Goal: Information Seeking & Learning: Check status

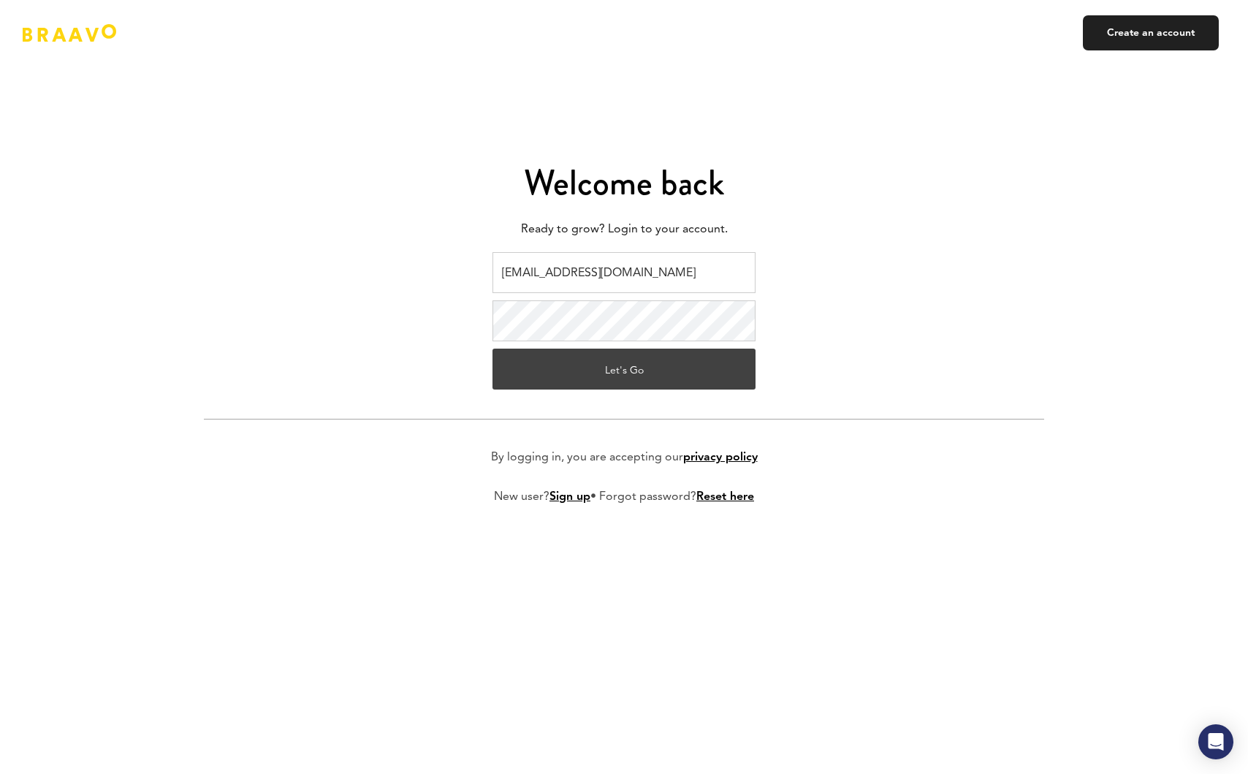
click at [647, 365] on button "Let's Go" at bounding box center [624, 369] width 263 height 41
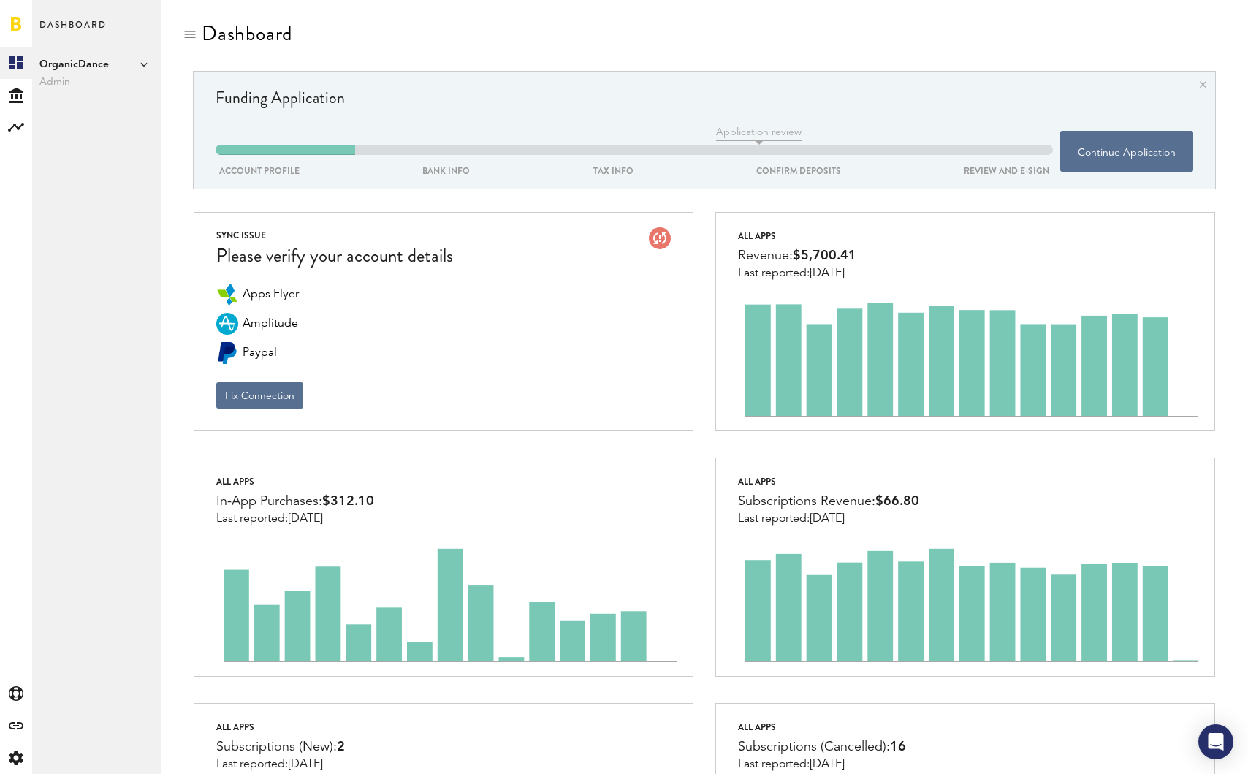
click at [98, 80] on span "Admin" at bounding box center [96, 82] width 114 height 18
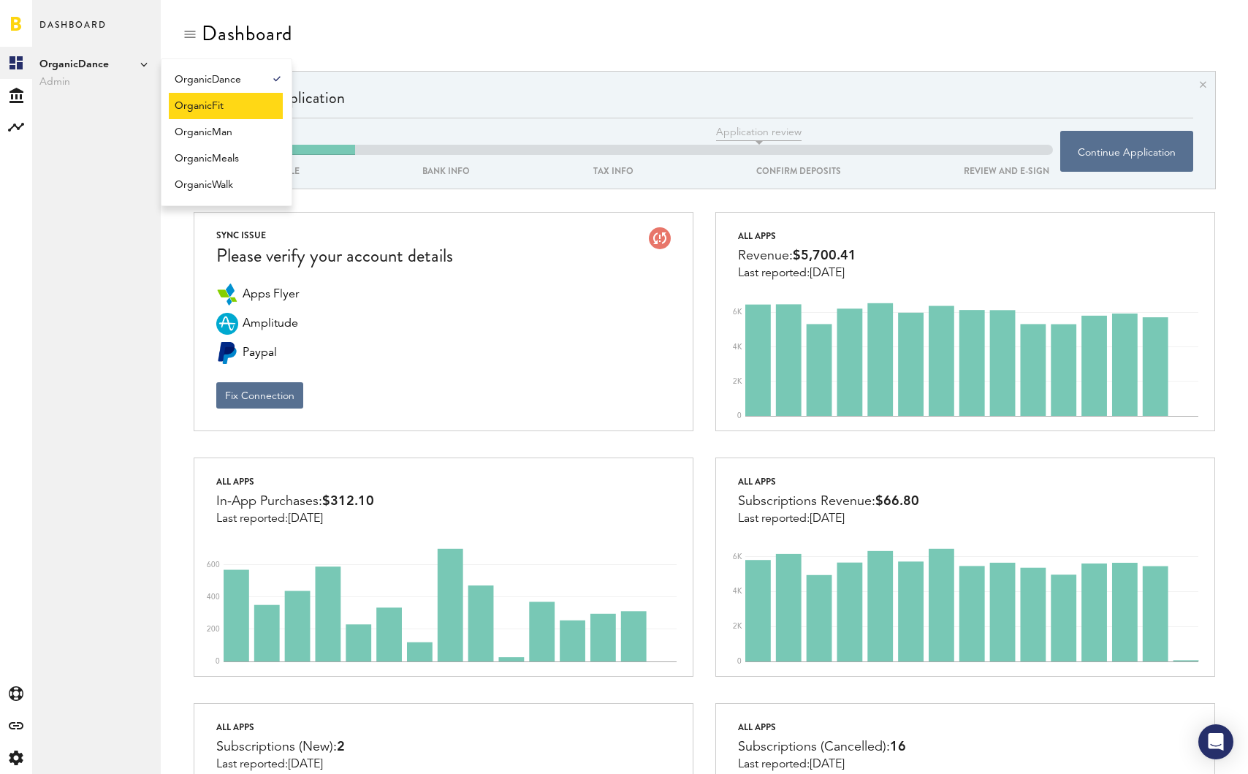
click at [194, 96] on link "OrganicFit" at bounding box center [226, 106] width 114 height 26
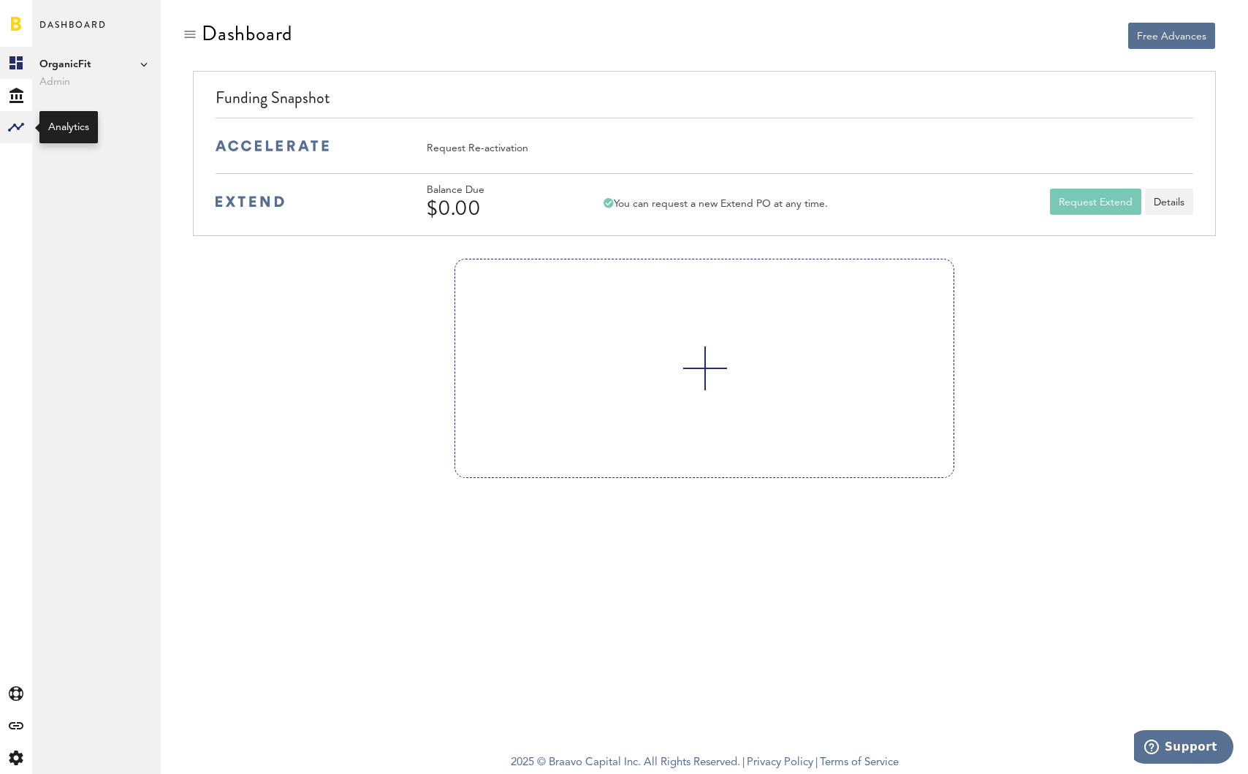
click at [4, 133] on div at bounding box center [16, 127] width 32 height 32
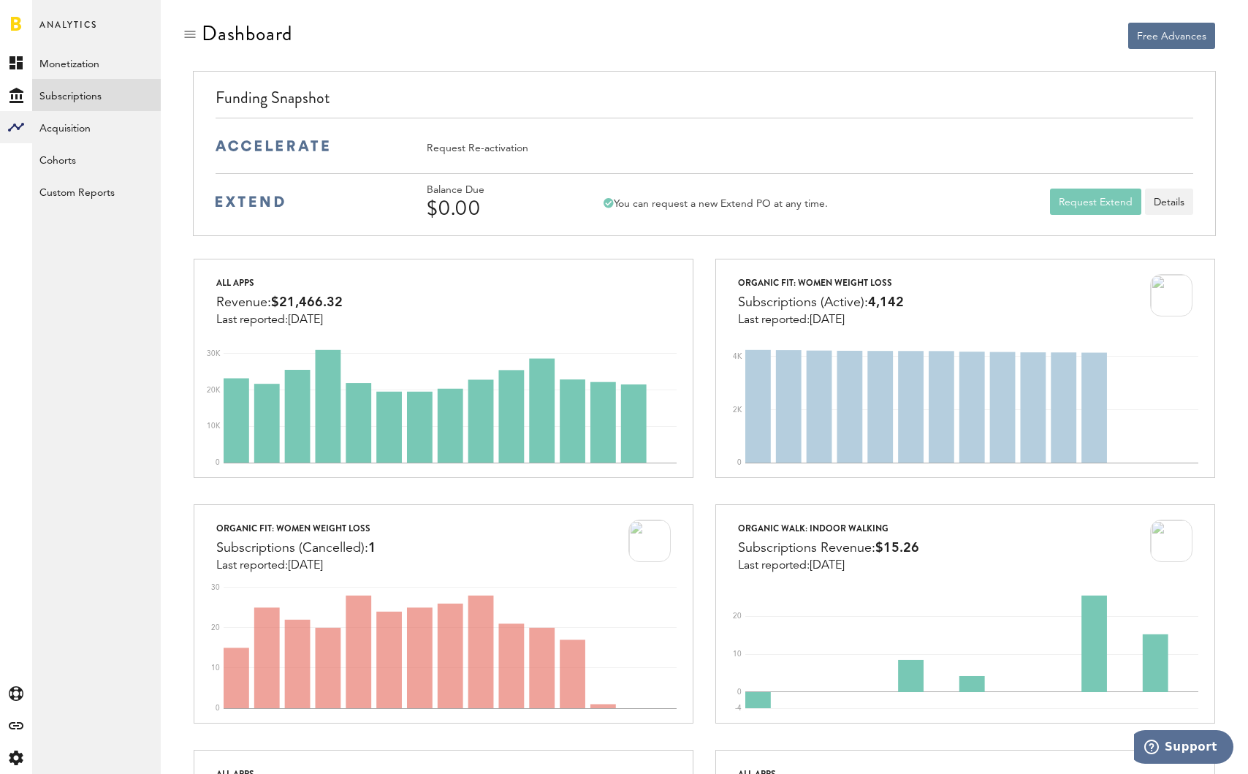
click at [105, 98] on link "Subscriptions" at bounding box center [96, 95] width 129 height 32
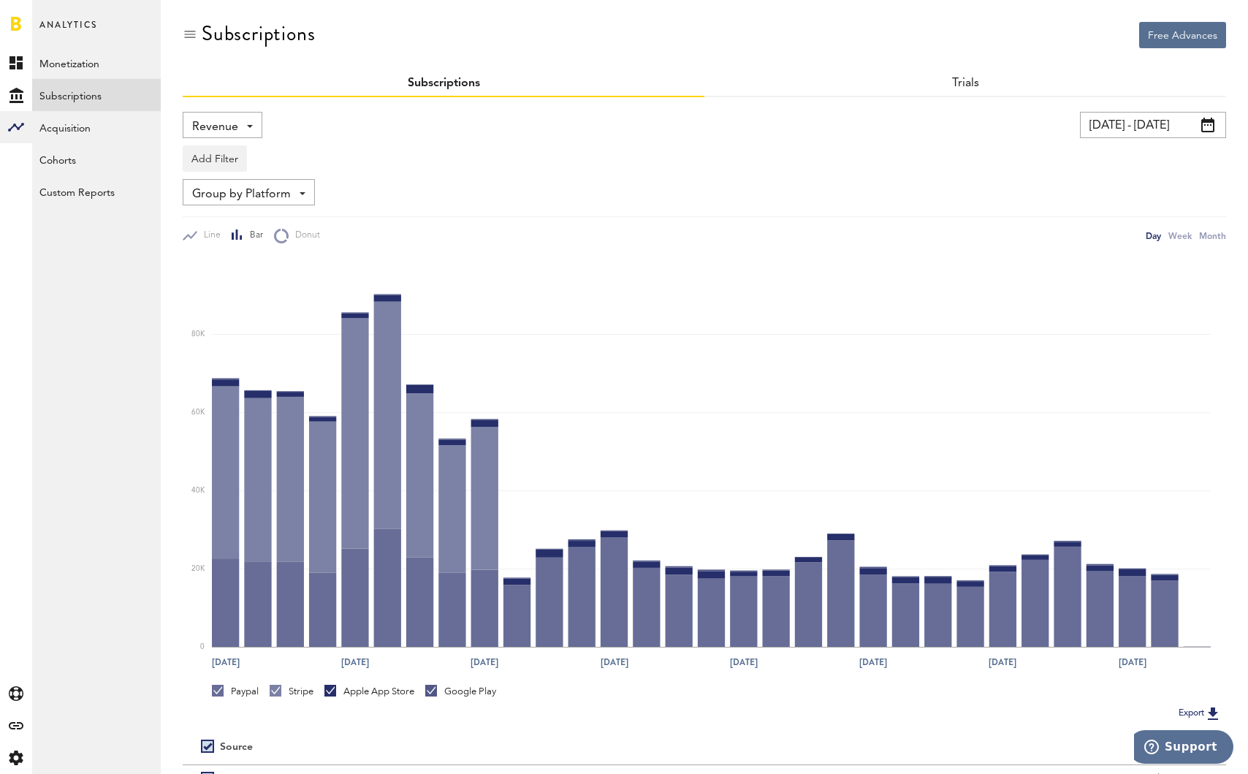
click at [235, 130] on span "Revenue" at bounding box center [215, 127] width 46 height 25
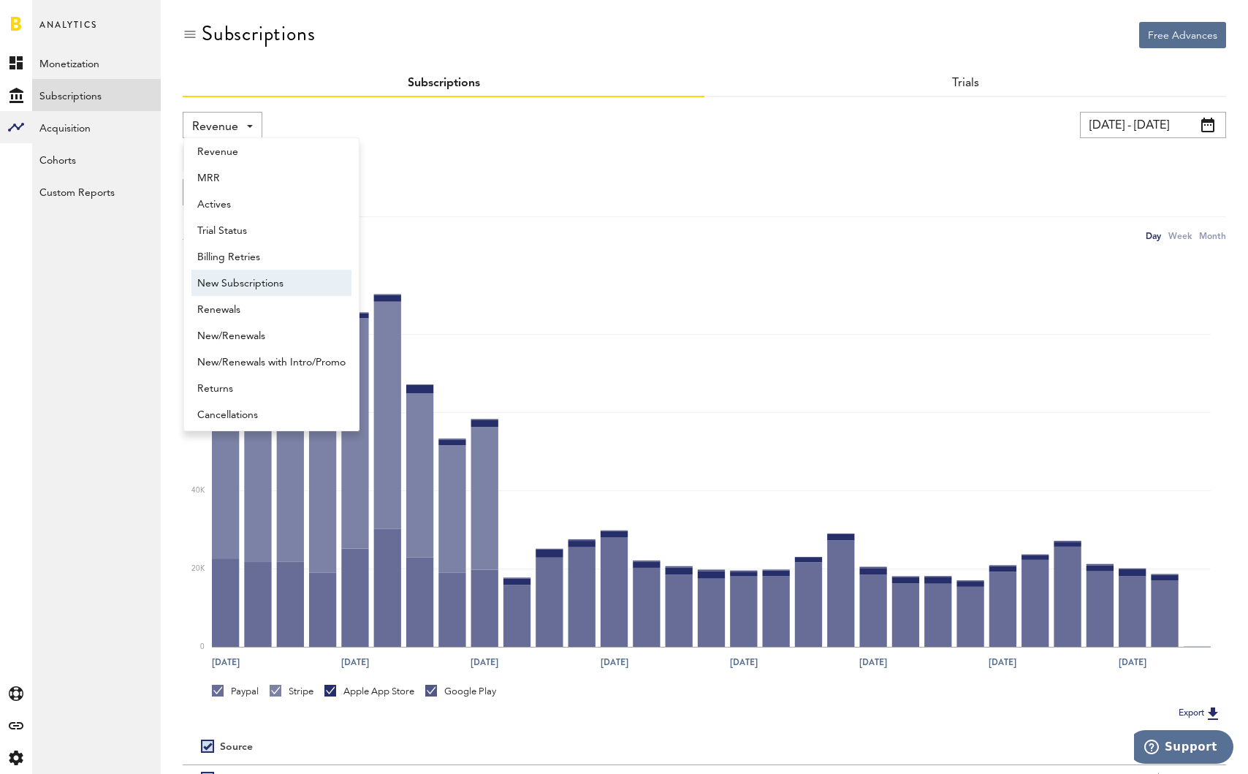
click at [288, 281] on span "New Subscriptions" at bounding box center [271, 283] width 148 height 25
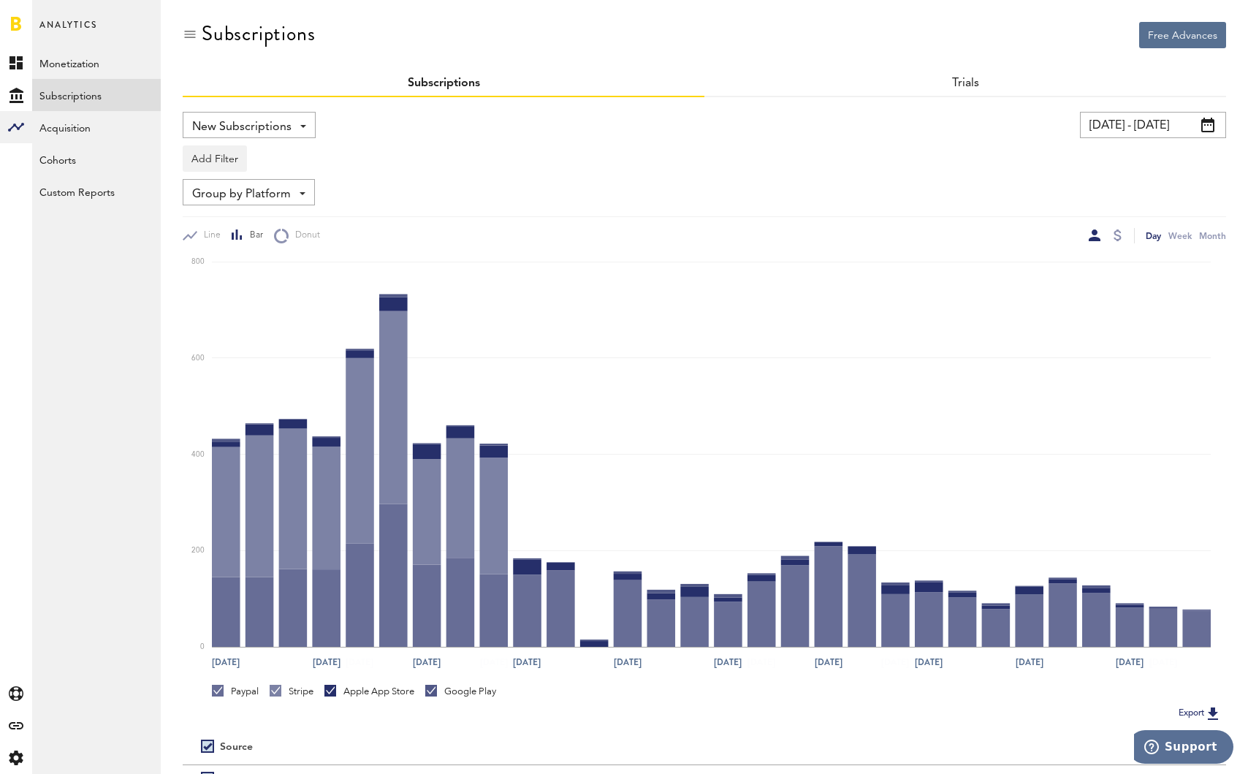
click at [1134, 121] on input "[DATE] - [DATE]" at bounding box center [1153, 125] width 146 height 26
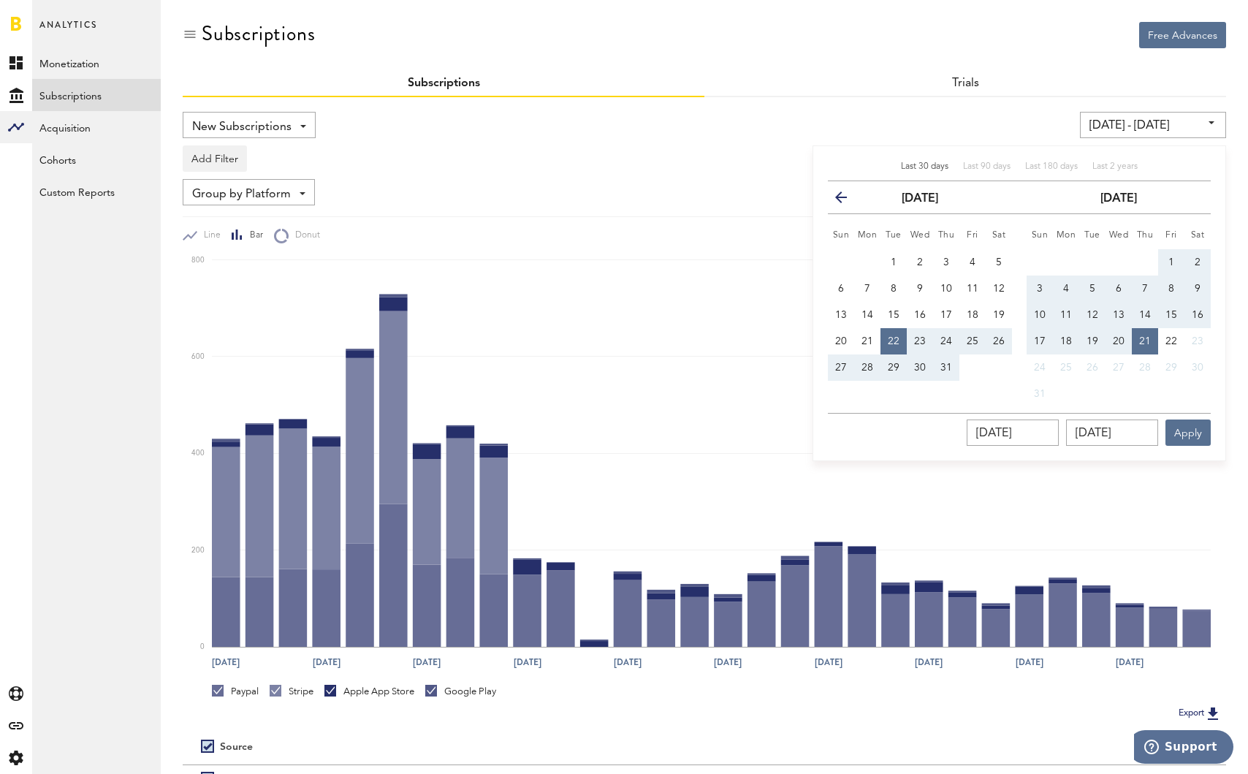
click at [847, 200] on icon "button" at bounding box center [847, 200] width 0 height 0
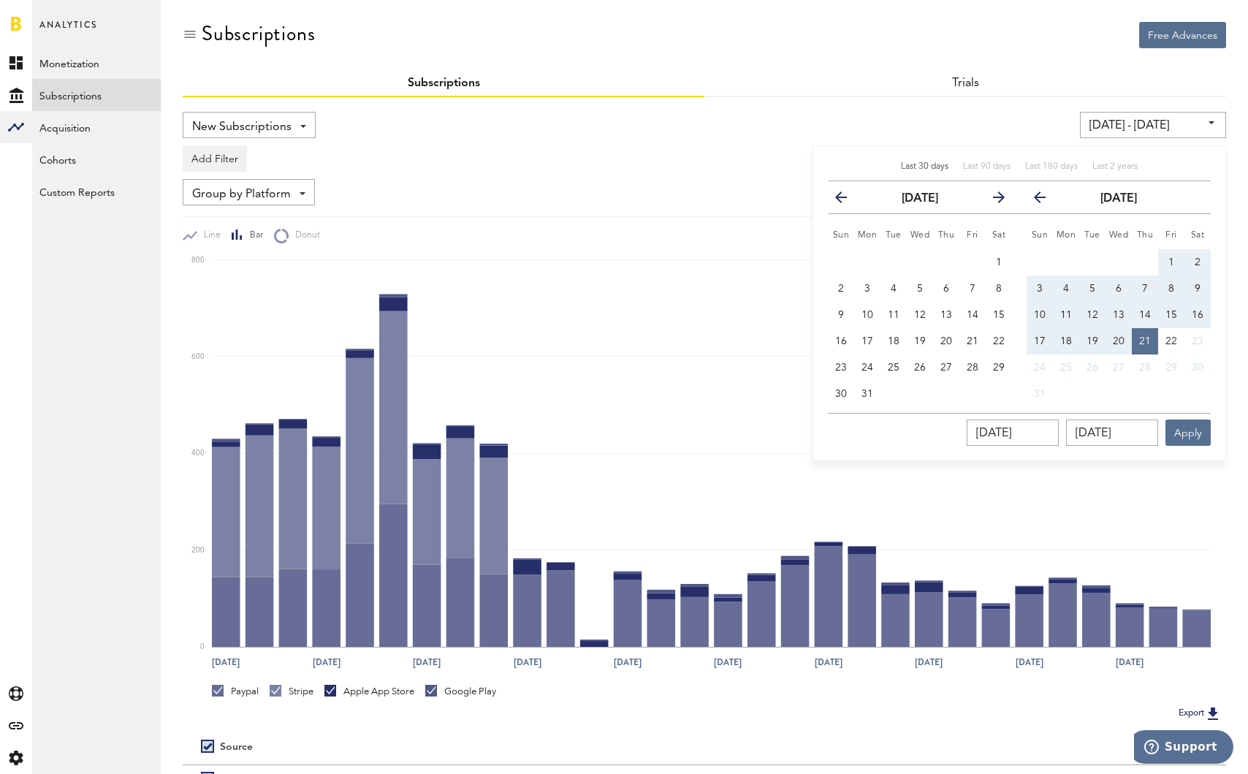
click at [847, 200] on icon "button" at bounding box center [847, 200] width 0 height 0
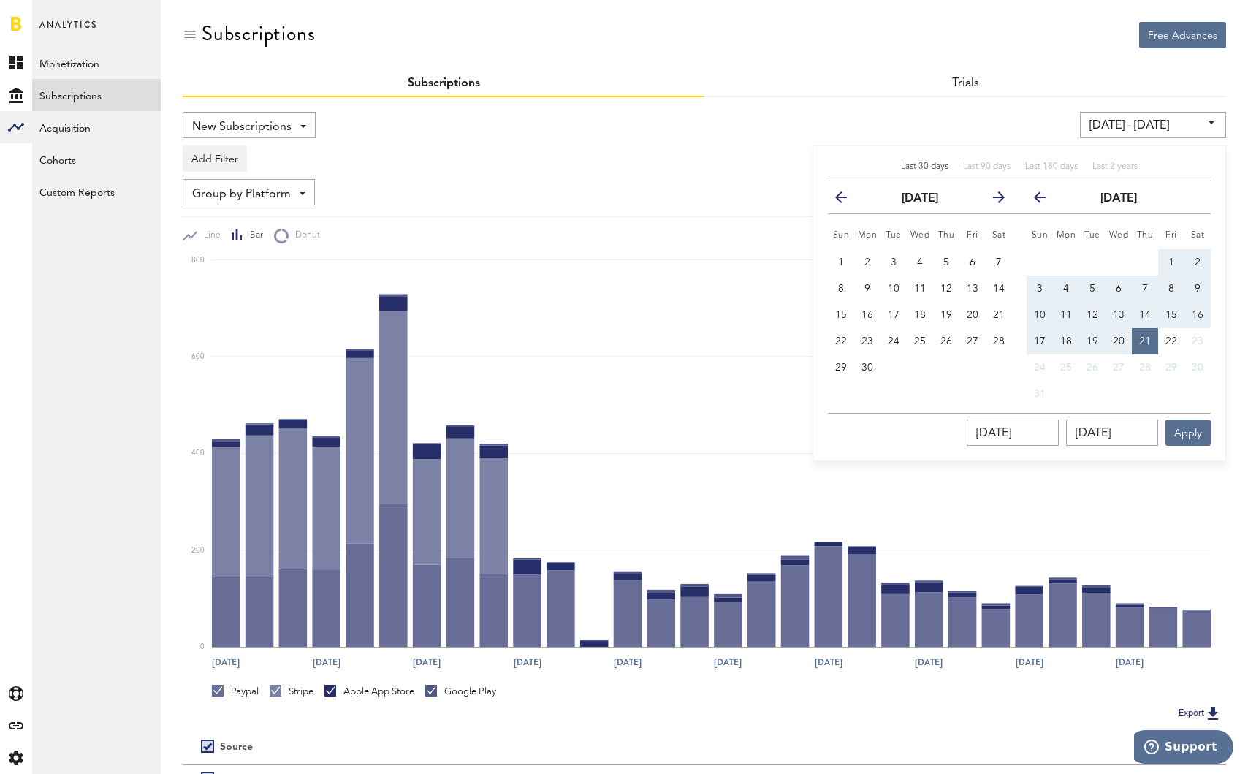
click at [847, 200] on icon "button" at bounding box center [847, 200] width 0 height 0
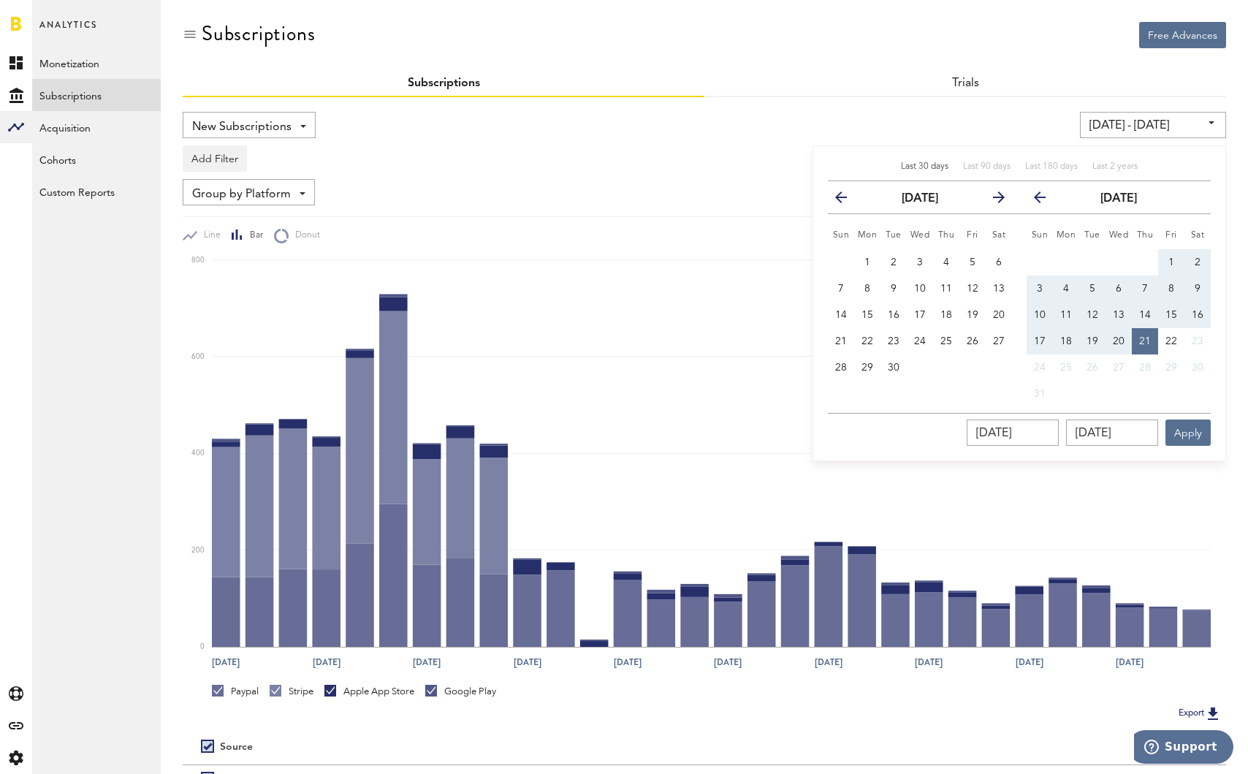
click at [847, 200] on icon "button" at bounding box center [847, 200] width 0 height 0
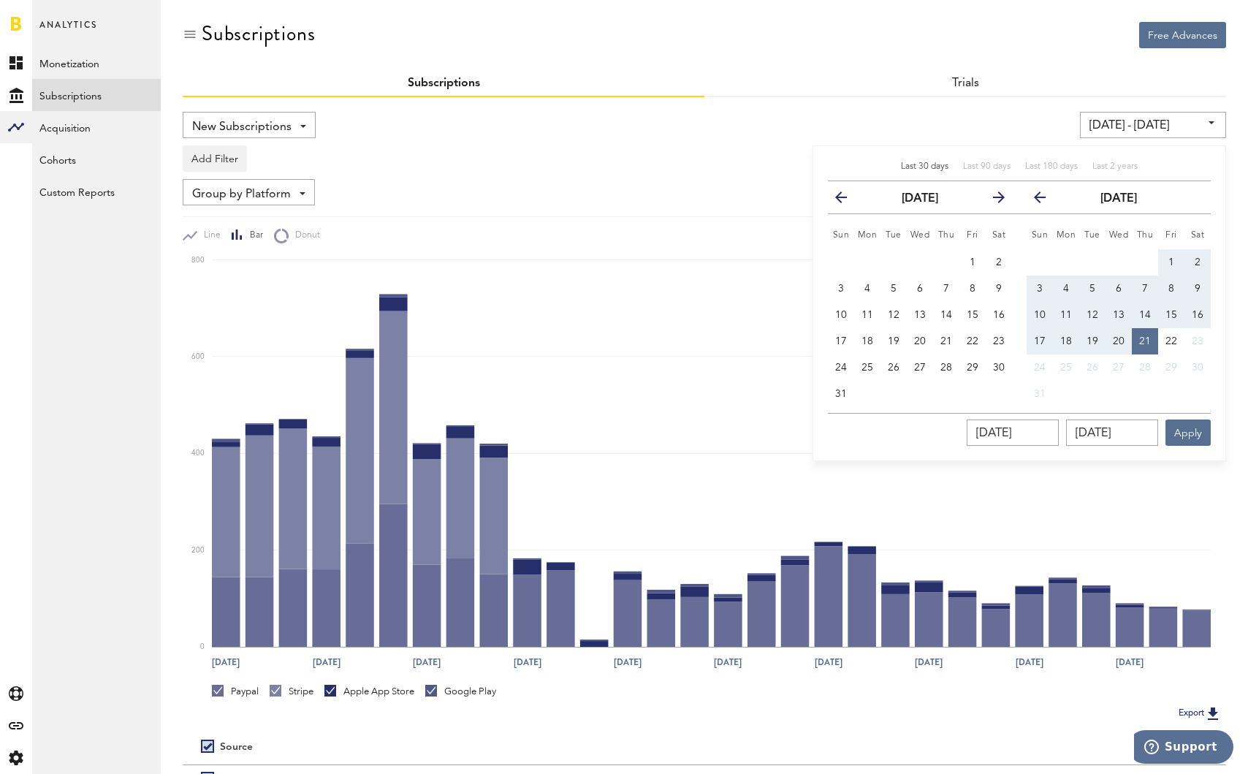
click at [847, 200] on icon "button" at bounding box center [847, 200] width 0 height 0
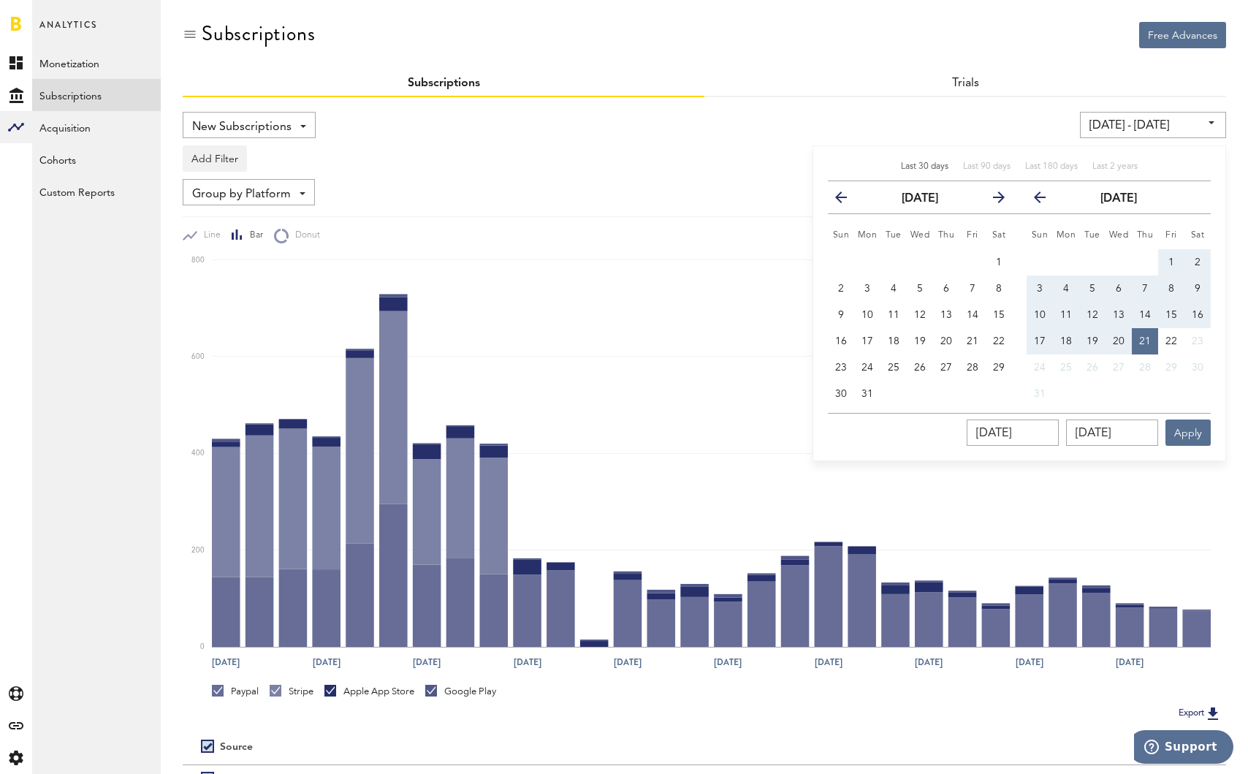
click at [847, 200] on icon "button" at bounding box center [847, 200] width 0 height 0
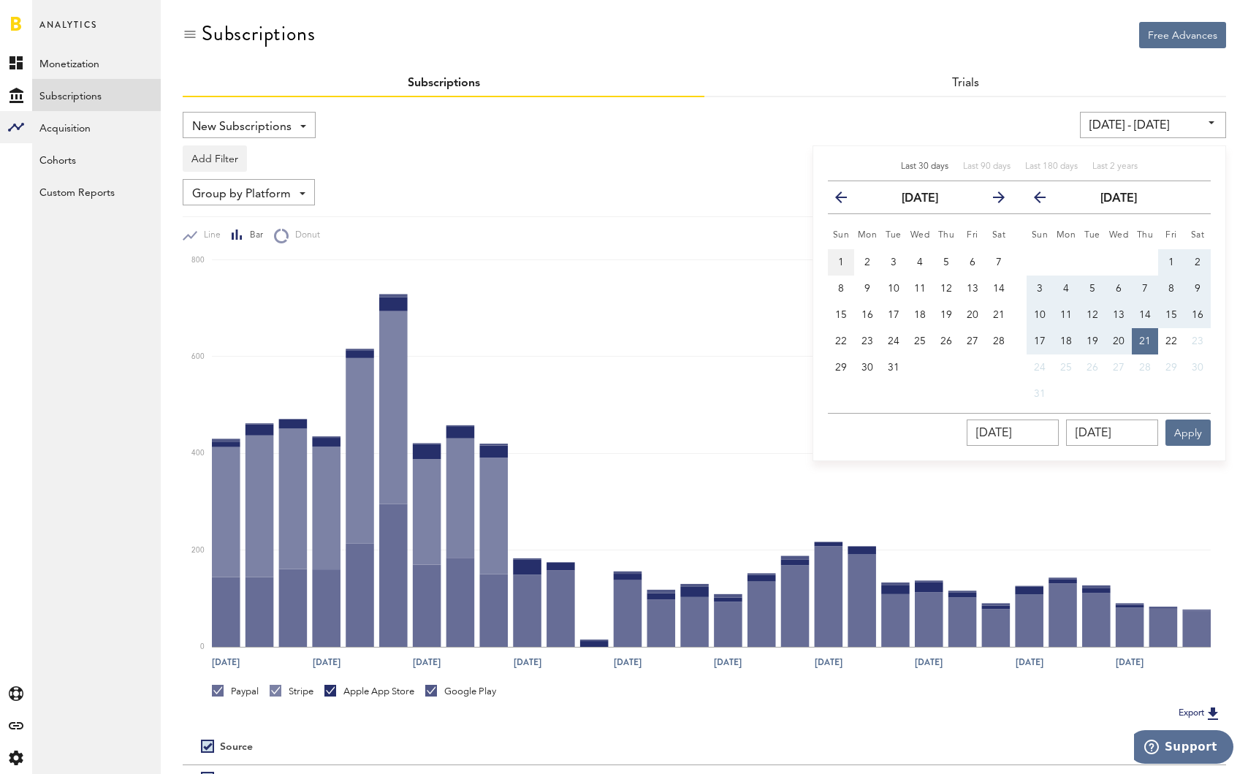
click at [841, 262] on span "1" at bounding box center [841, 262] width 6 height 10
type input "[DATE] - [DATE]"
type input "[DATE]"
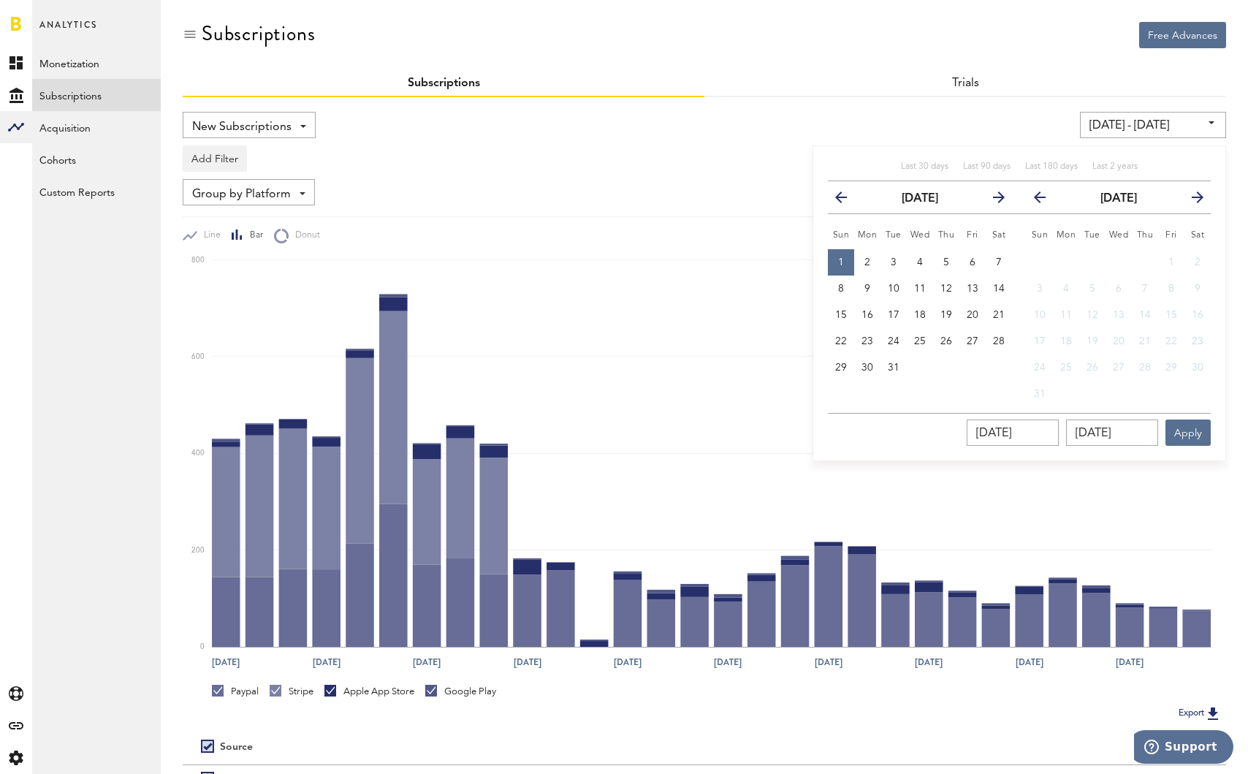
click at [1189, 196] on button "next" at bounding box center [1192, 197] width 26 height 20
click at [1046, 200] on icon "button" at bounding box center [1046, 200] width 0 height 0
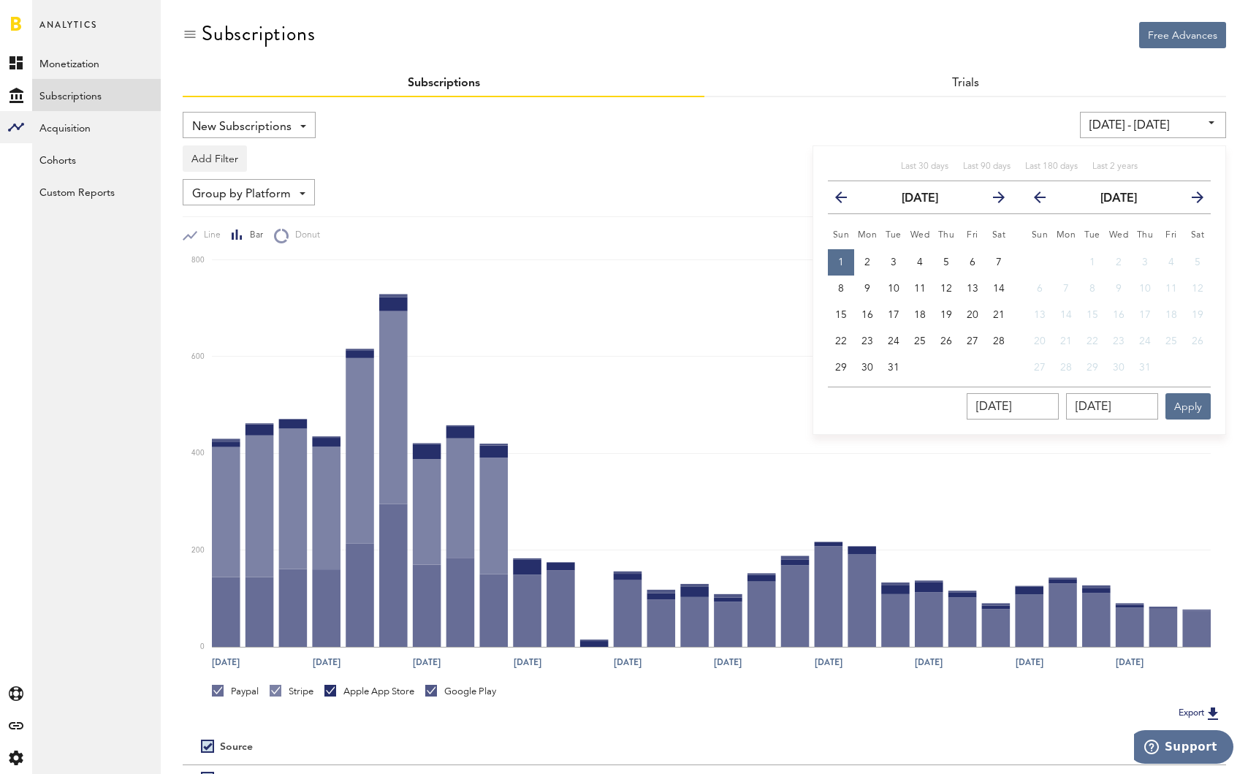
click at [1046, 200] on icon "button" at bounding box center [1046, 200] width 0 height 0
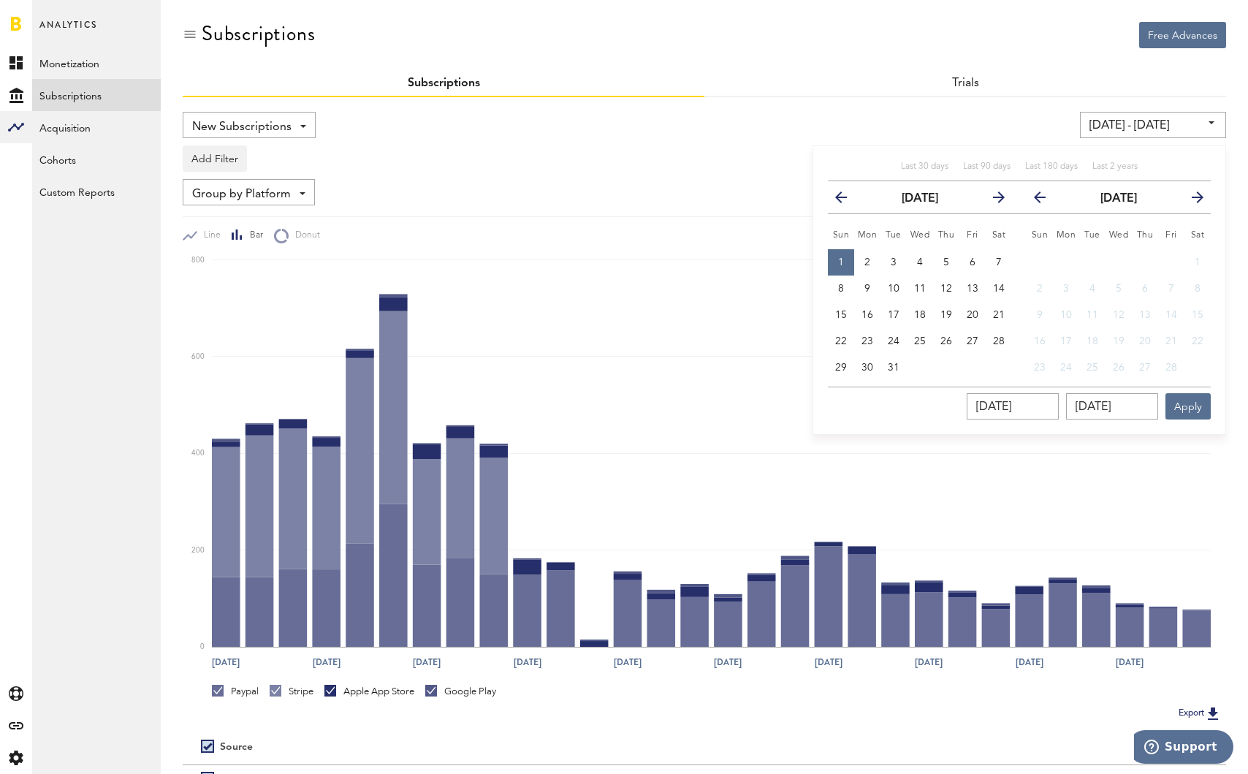
click at [1046, 200] on icon "button" at bounding box center [1046, 200] width 0 height 0
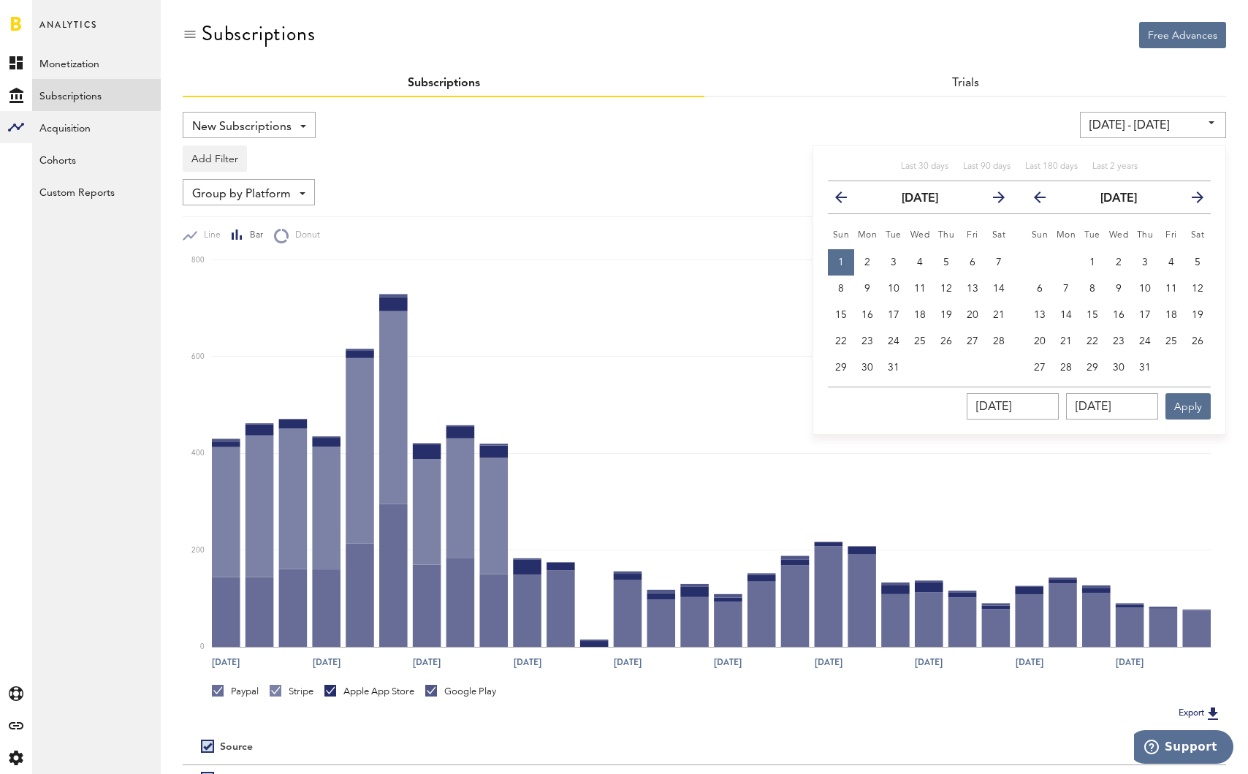
click at [1046, 200] on icon "button" at bounding box center [1046, 200] width 0 height 0
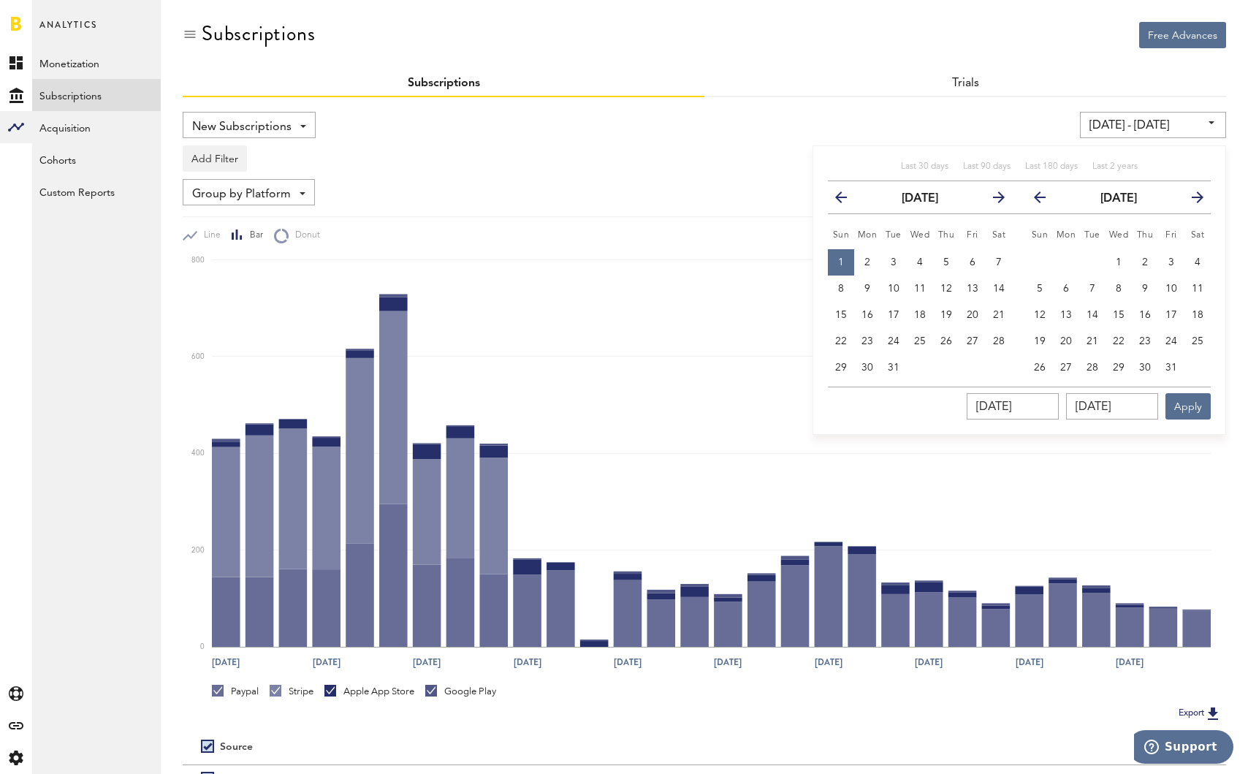
click at [1046, 200] on icon "button" at bounding box center [1046, 200] width 0 height 0
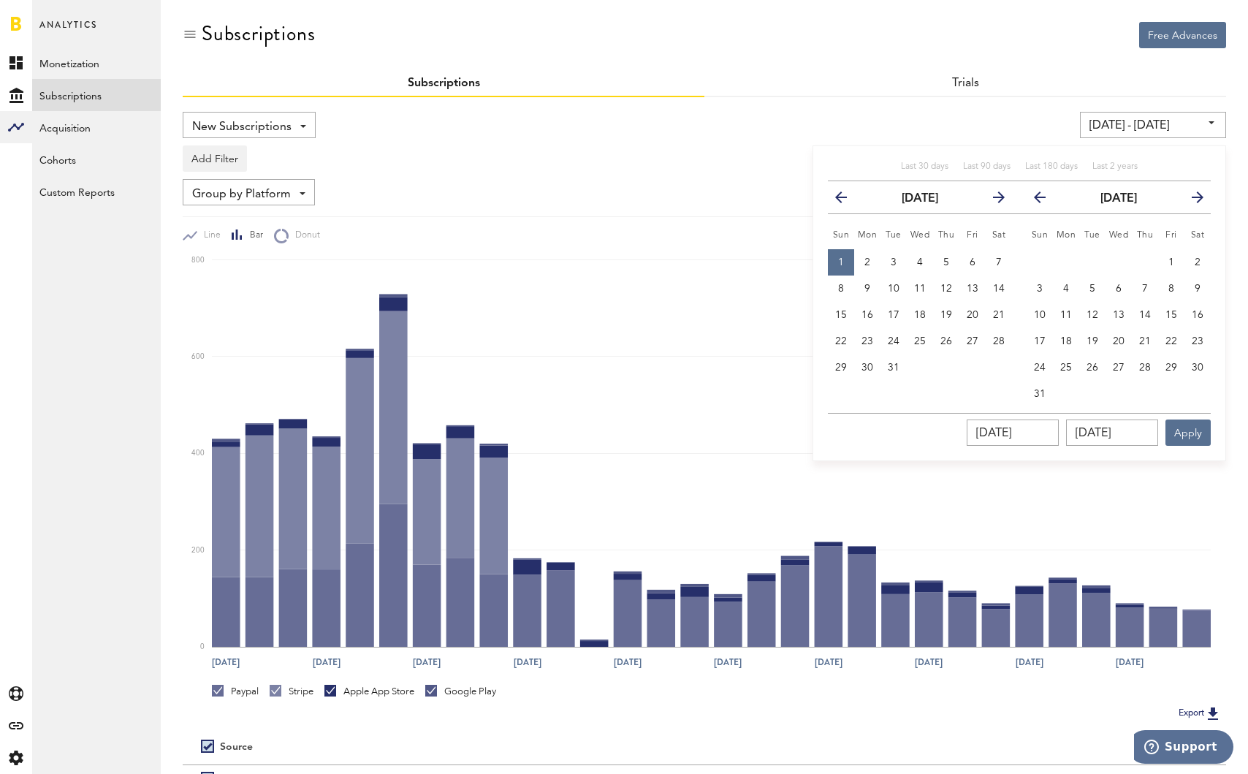
click at [1046, 200] on icon "button" at bounding box center [1046, 200] width 0 height 0
click at [1148, 362] on button "31" at bounding box center [1145, 367] width 26 height 26
type input "[DATE] - [DATE]"
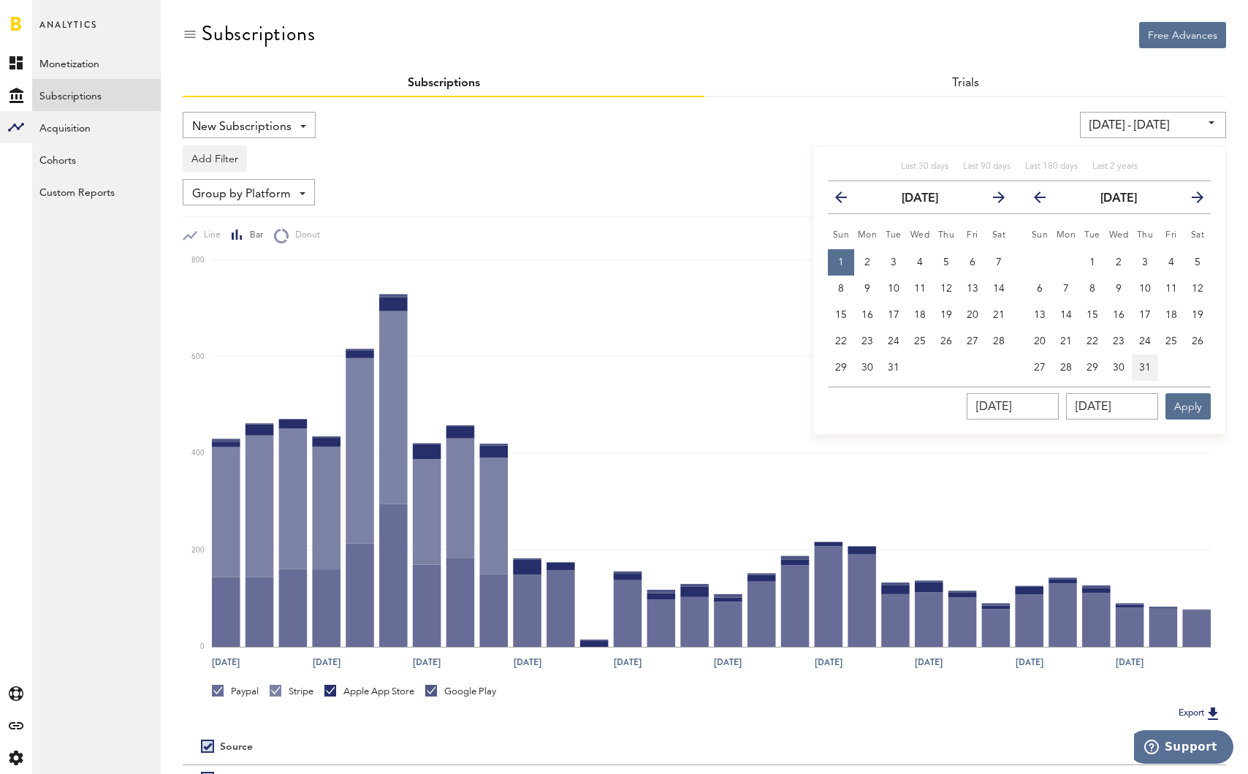
type input "[DATE]"
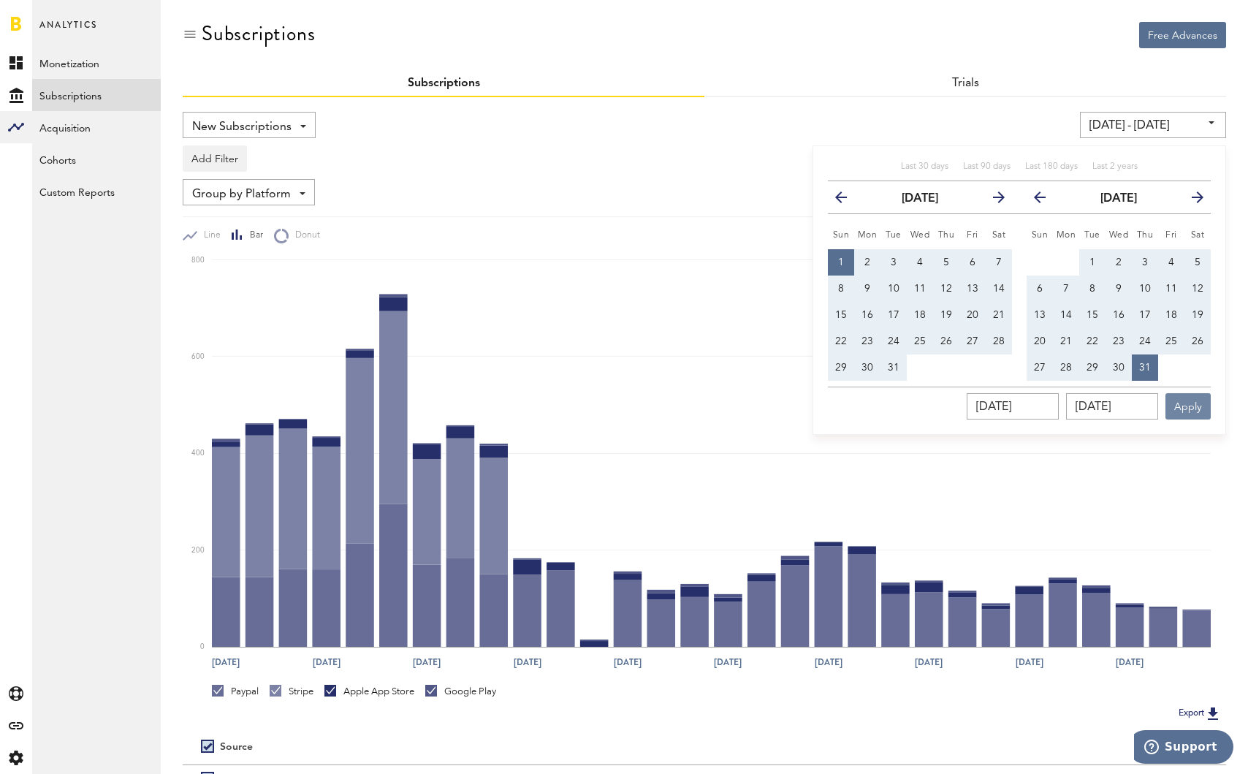
click at [1191, 401] on button "Apply" at bounding box center [1188, 406] width 45 height 26
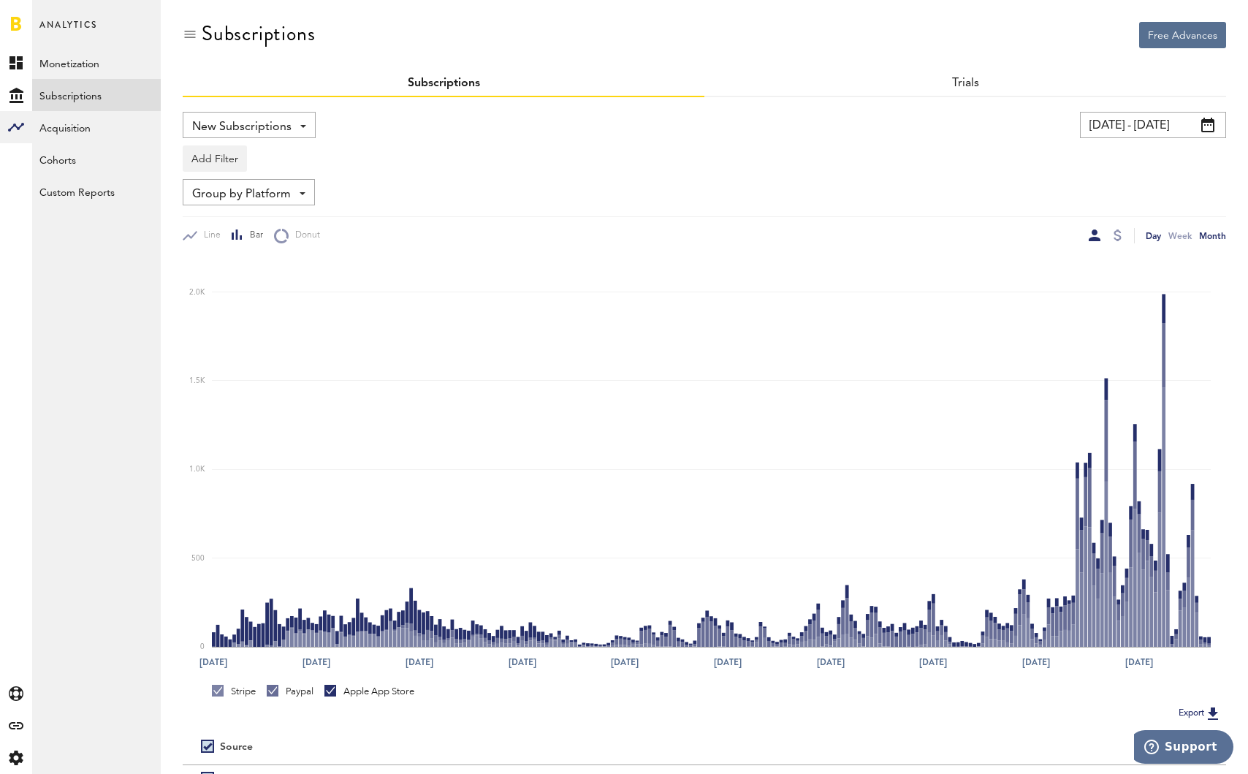
click at [1207, 238] on div "Month" at bounding box center [1212, 235] width 27 height 15
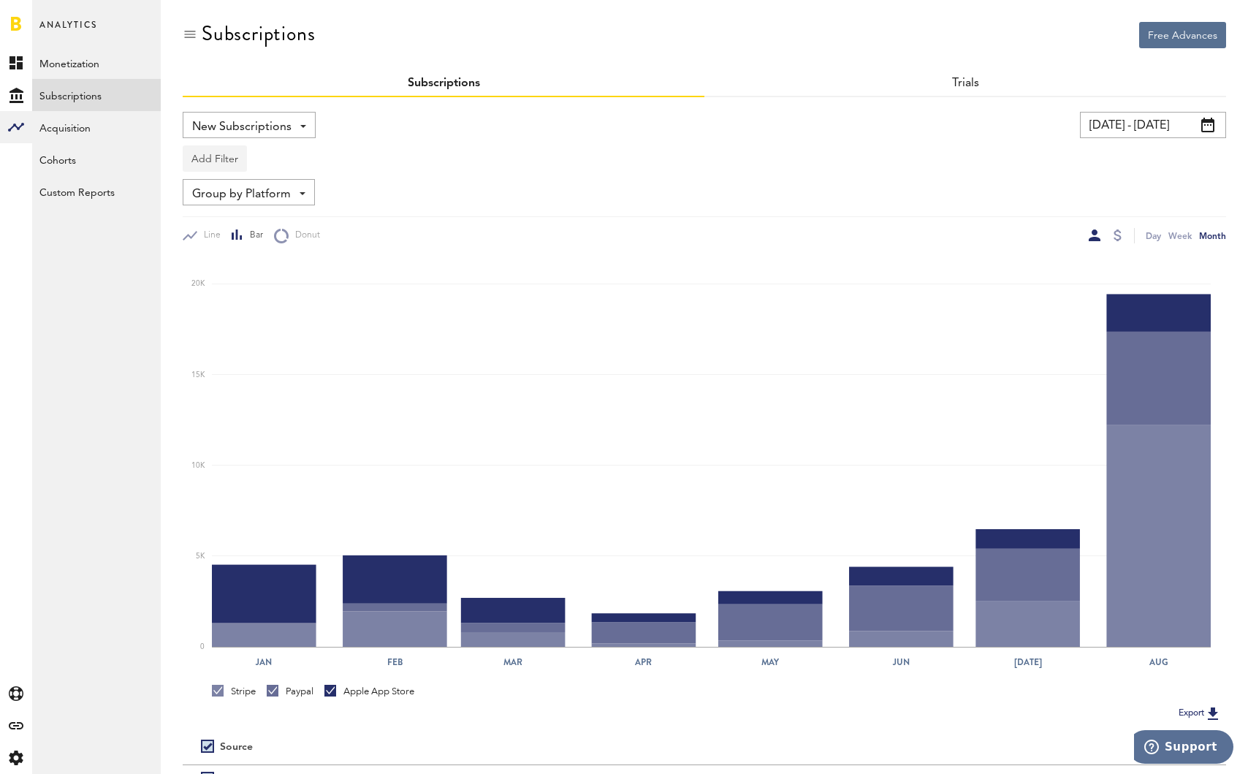
click at [229, 159] on button "Add Filter" at bounding box center [215, 158] width 64 height 26
click at [246, 198] on li "Platforms" at bounding box center [250, 196] width 118 height 26
click at [262, 166] on div "Platforms" at bounding box center [237, 160] width 64 height 25
click at [258, 200] on span "Apple App Store" at bounding box center [253, 194] width 112 height 25
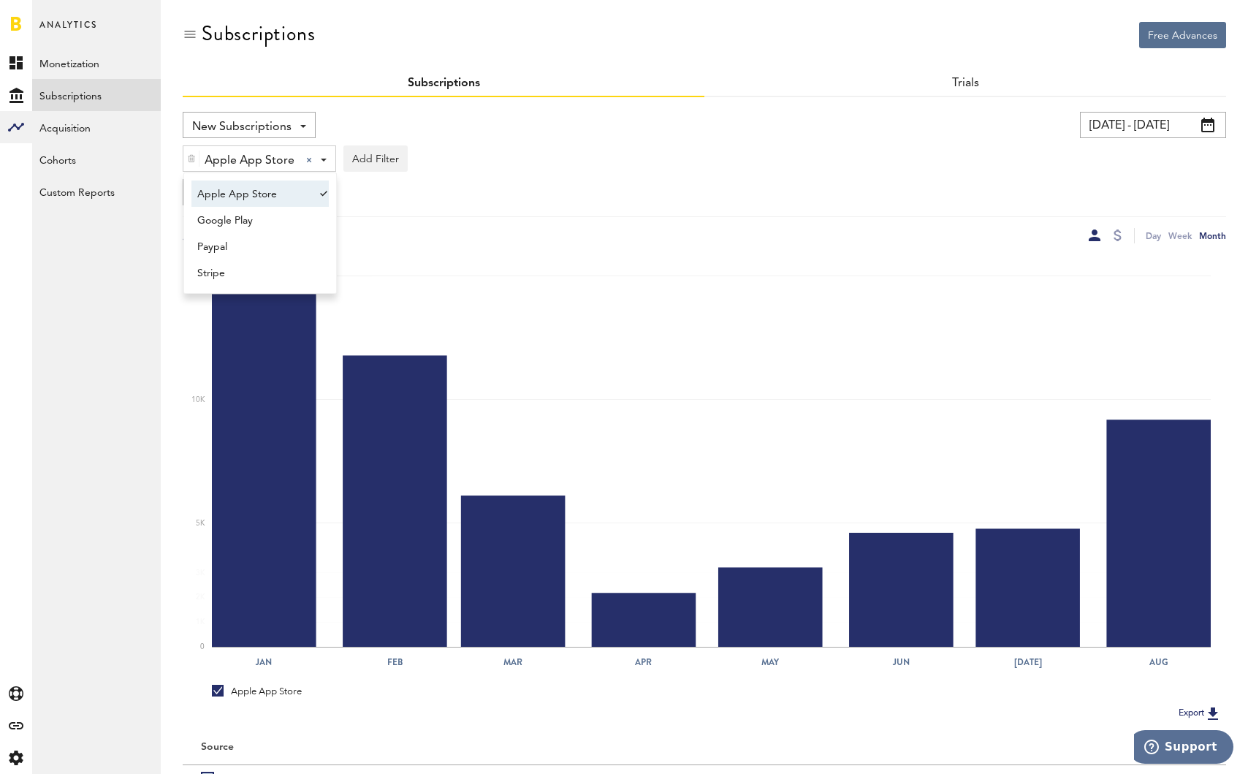
click at [552, 170] on div "Apple App Store Apple App Store Apple App Store Google Play Paypal Stripe Add F…" at bounding box center [705, 155] width 1044 height 34
click at [1116, 234] on div at bounding box center [1118, 235] width 8 height 12
